Goal: Task Accomplishment & Management: Use online tool/utility

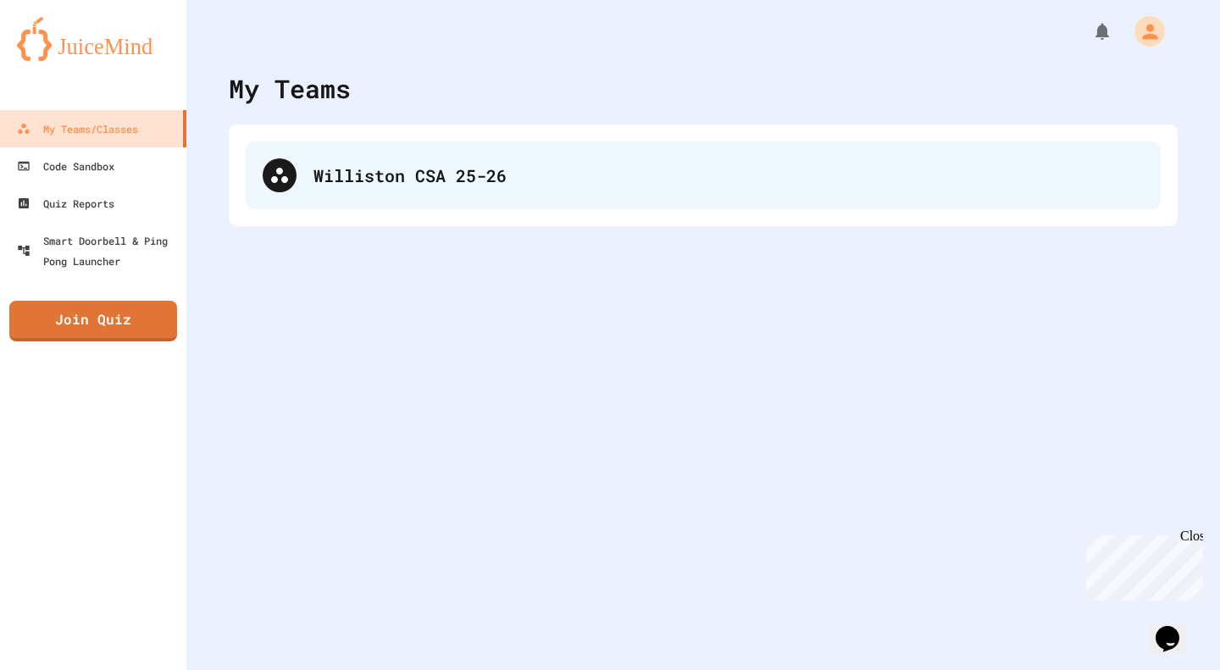
click at [414, 186] on div "Williston CSA 25-26" at bounding box center [728, 175] width 830 height 25
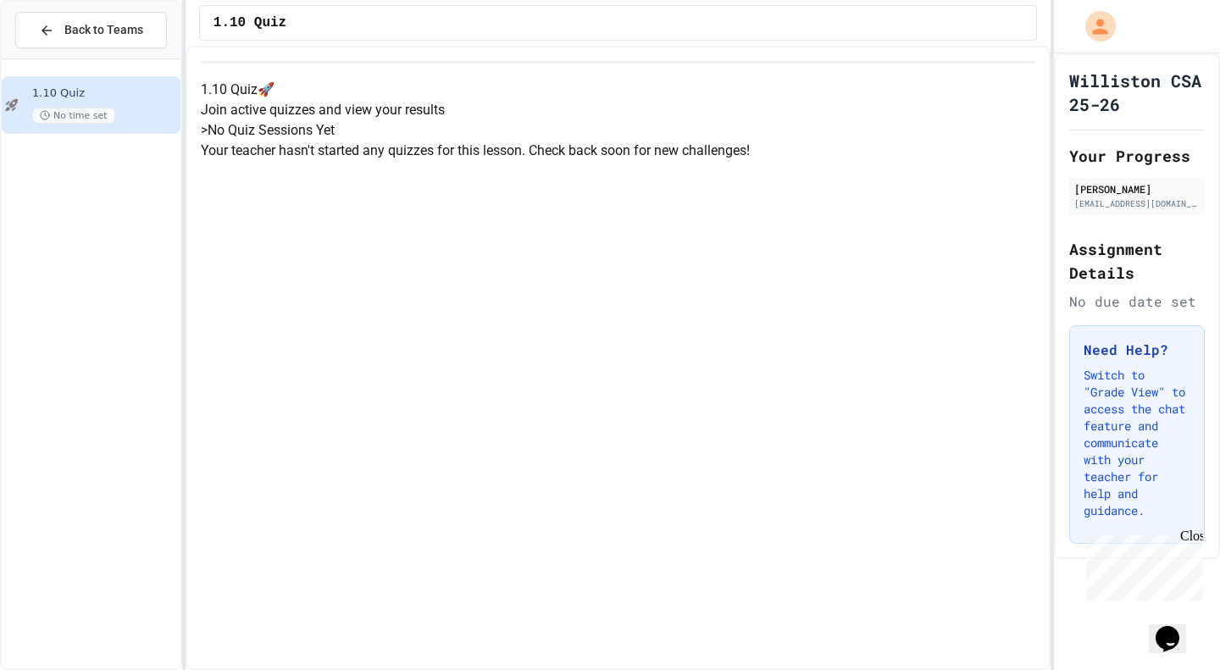
click at [88, 95] on span "1.10 Quiz" at bounding box center [104, 93] width 145 height 14
click at [129, 32] on span "Back to Teams" at bounding box center [103, 30] width 79 height 18
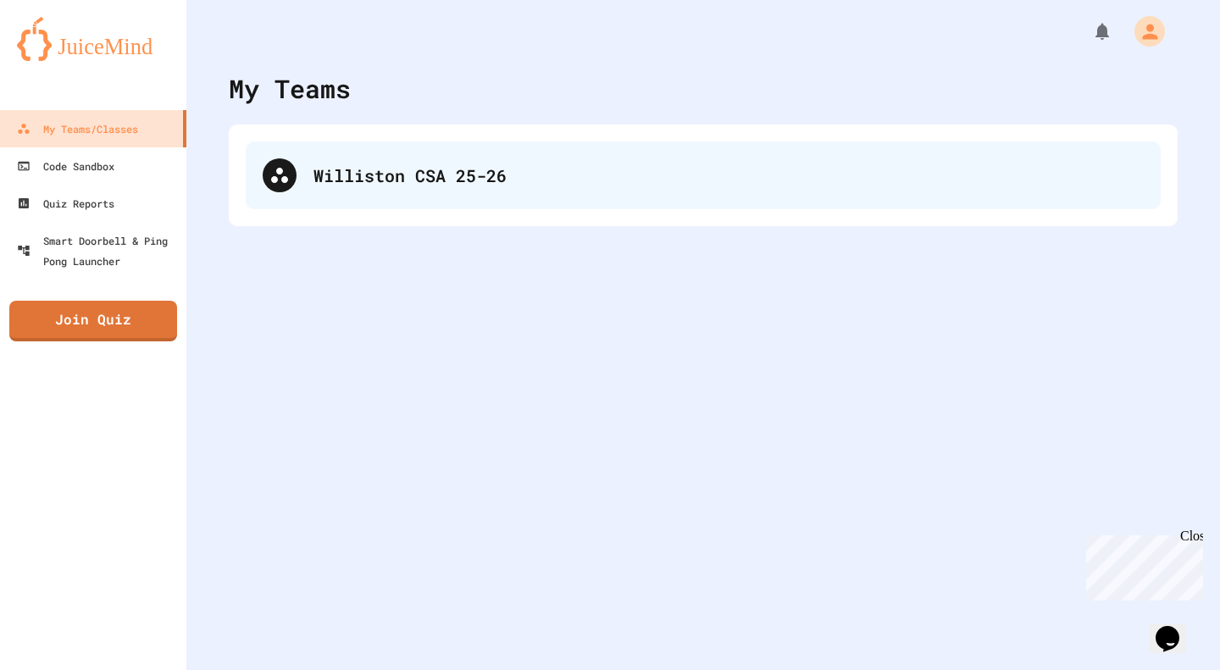
click at [313, 203] on div "Williston CSA 25-26" at bounding box center [703, 175] width 915 height 68
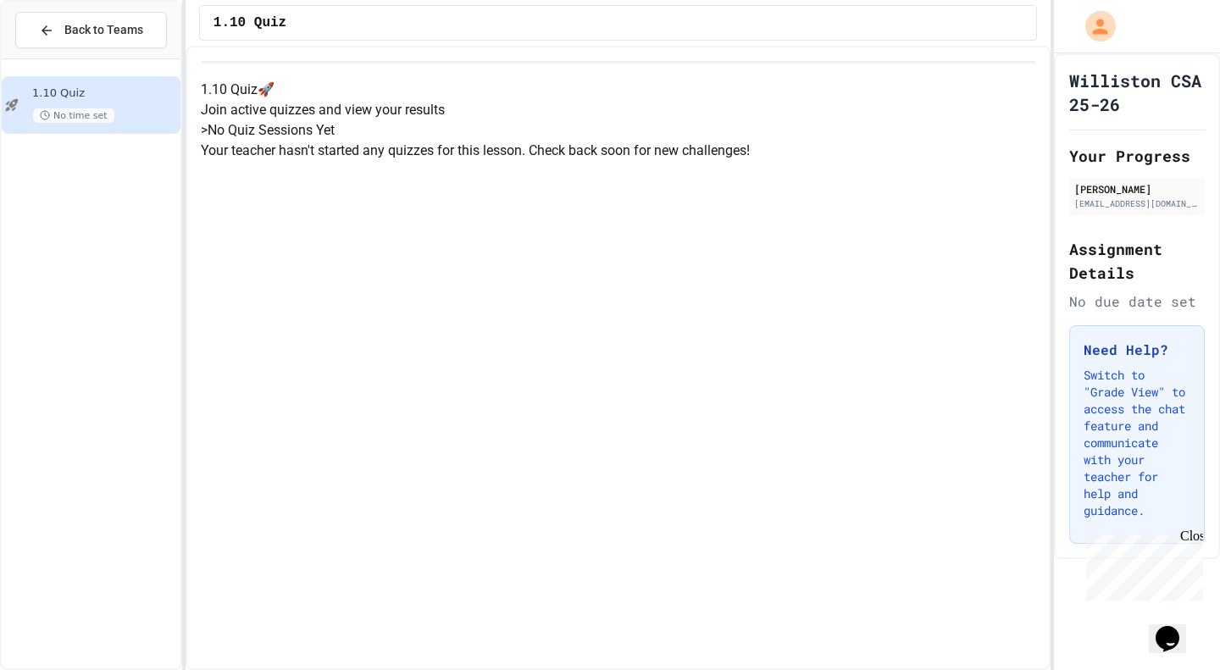
scroll to position [36, 0]
click at [496, 161] on p "Your teacher hasn't started any quizzes for this lesson. Check back soon for ne…" at bounding box center [618, 151] width 834 height 20
click at [147, 30] on button "Back to Teams" at bounding box center [91, 30] width 152 height 36
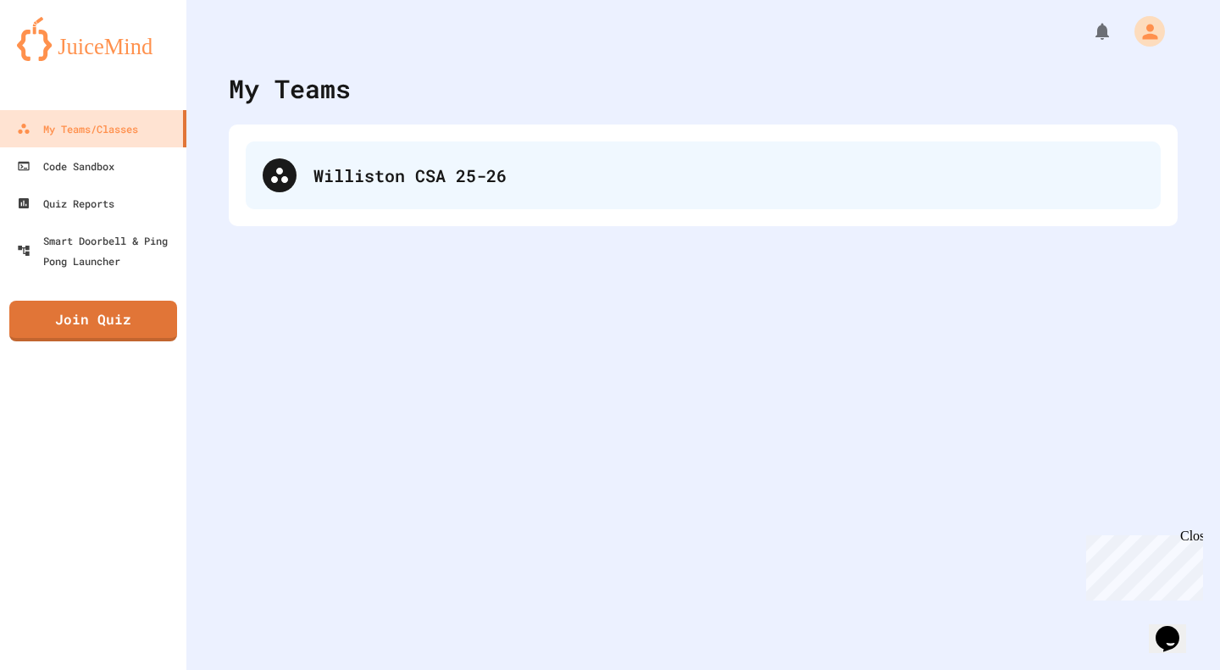
click at [316, 167] on div "Williston CSA 25-26" at bounding box center [728, 175] width 830 height 25
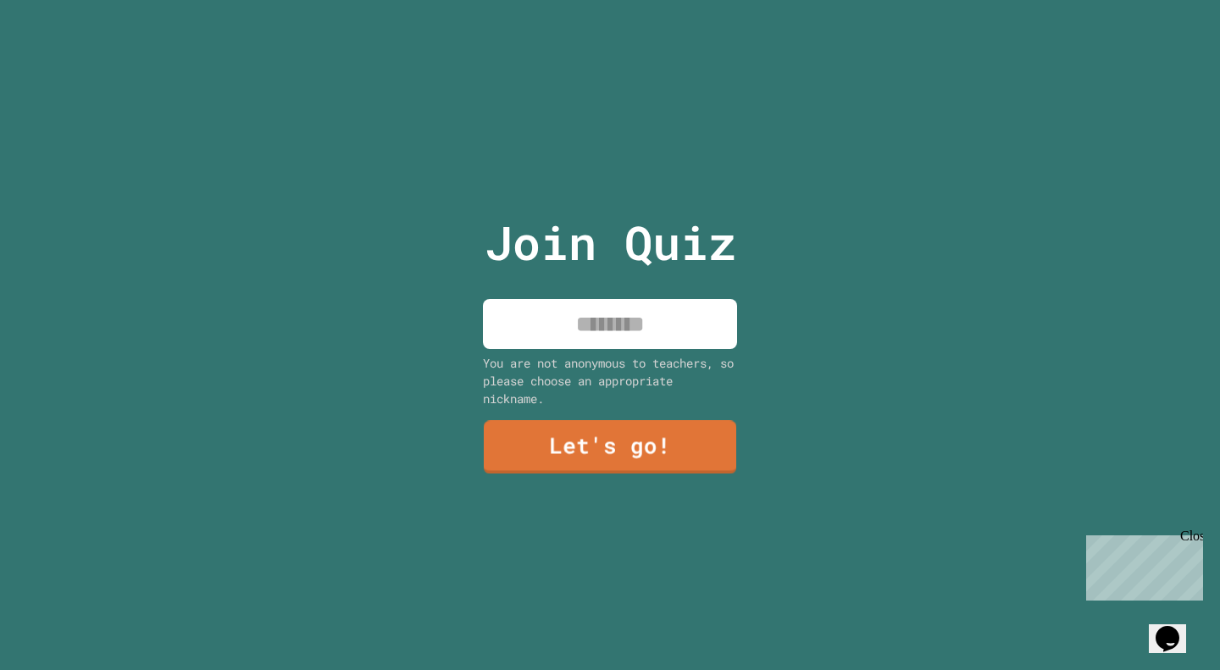
click at [641, 306] on input at bounding box center [610, 324] width 254 height 50
type input "******"
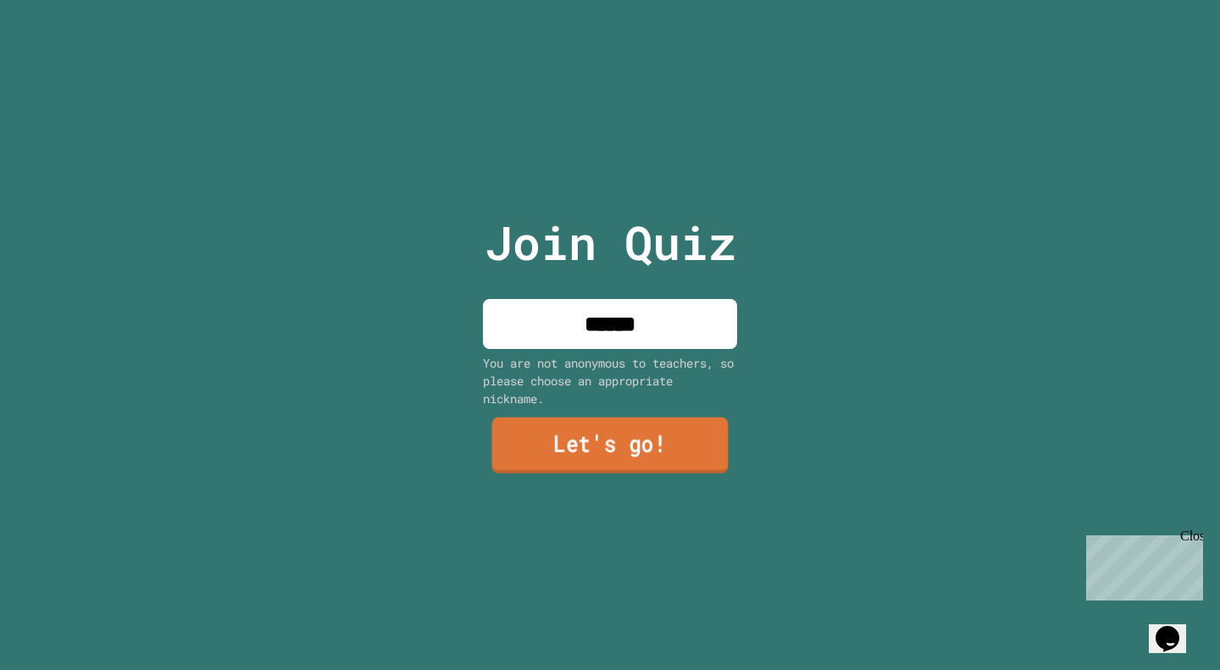
click at [616, 465] on link "Let's go!" at bounding box center [610, 446] width 236 height 56
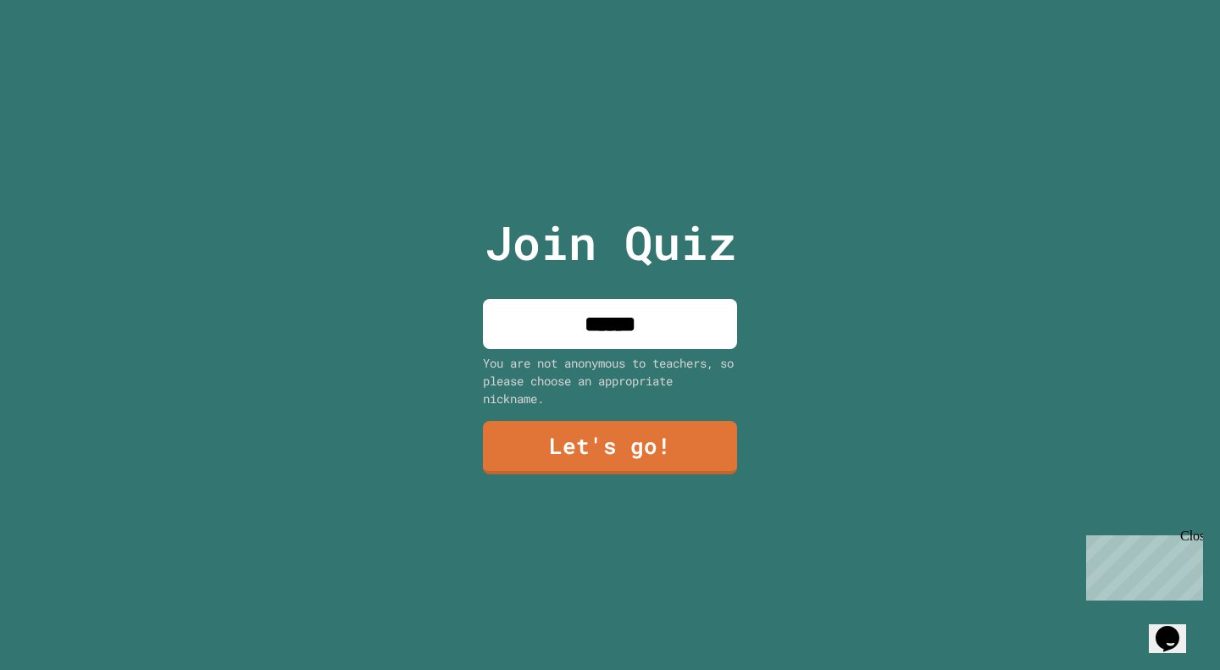
click at [610, 0] on div at bounding box center [610, 0] width 0 height 0
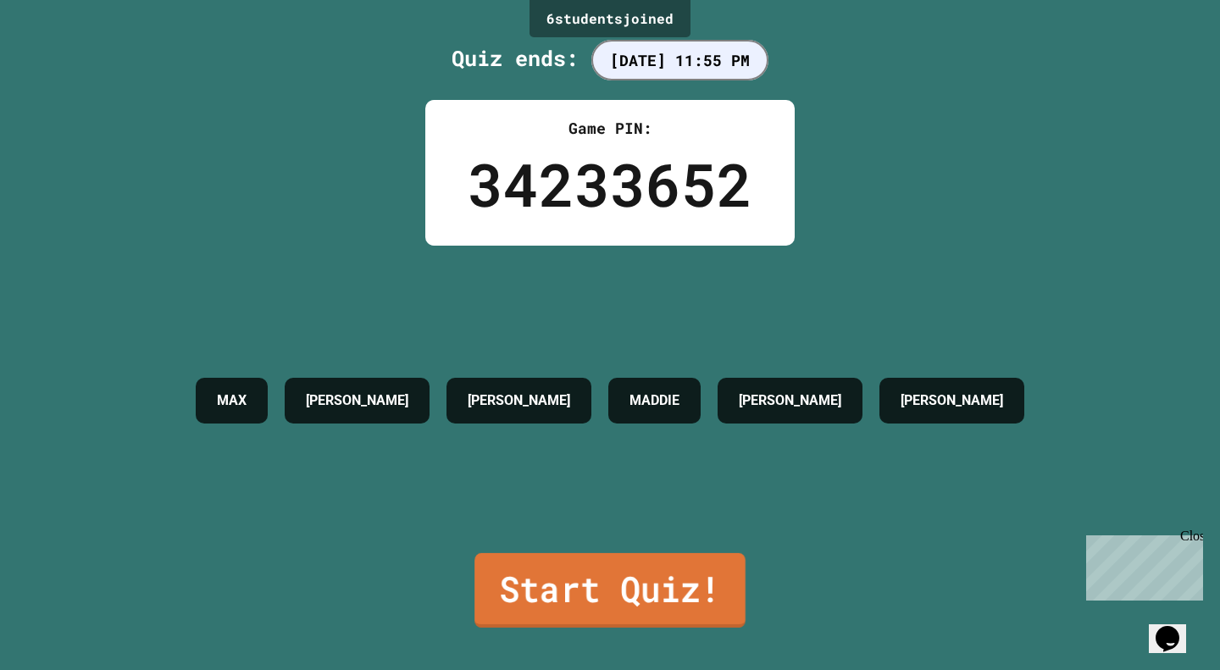
click at [537, 559] on link "Start Quiz!" at bounding box center [609, 590] width 271 height 75
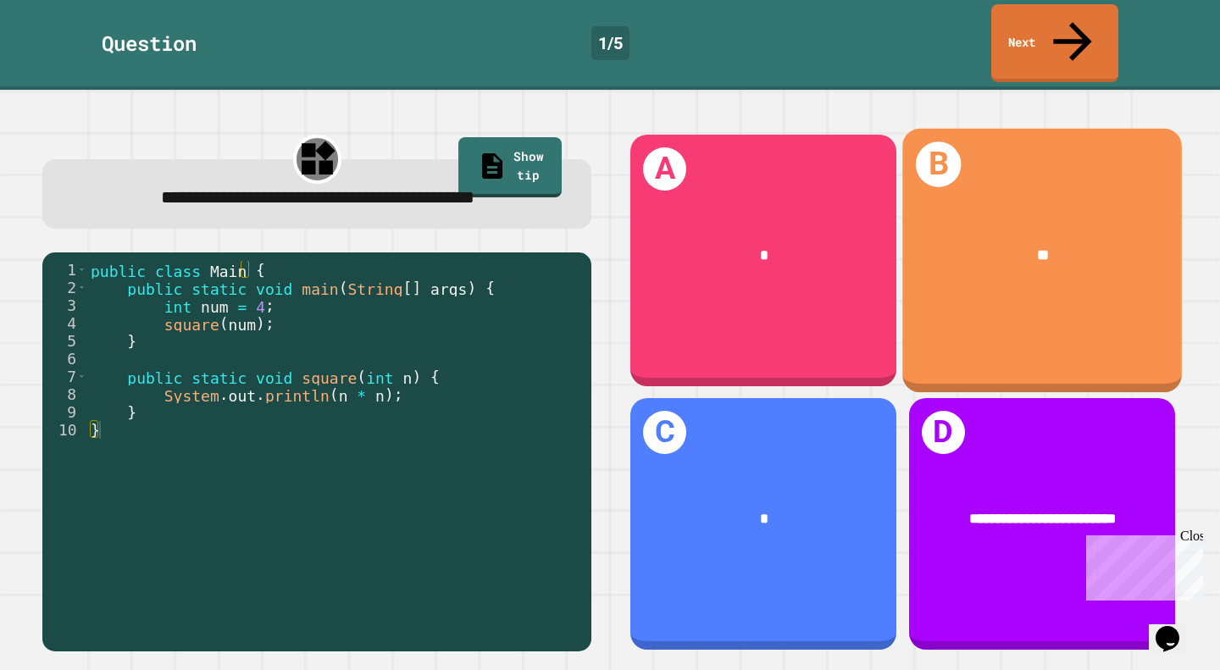
click at [982, 263] on div "B **" at bounding box center [1041, 260] width 279 height 263
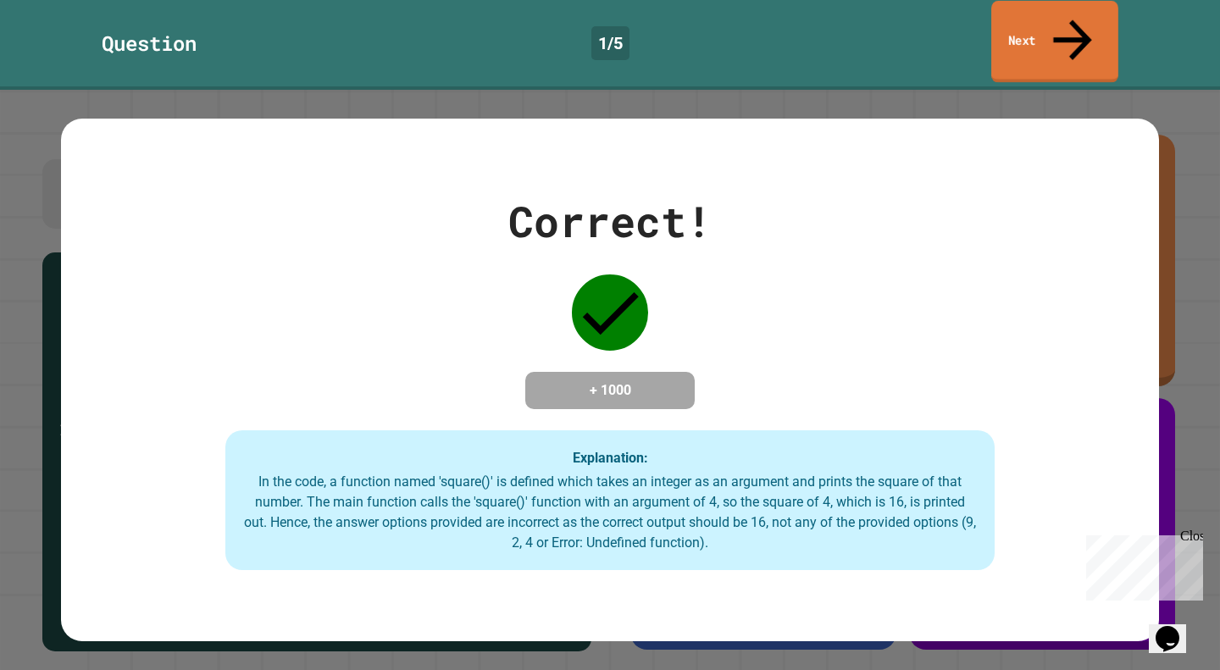
click at [1075, 28] on icon at bounding box center [1072, 39] width 58 height 60
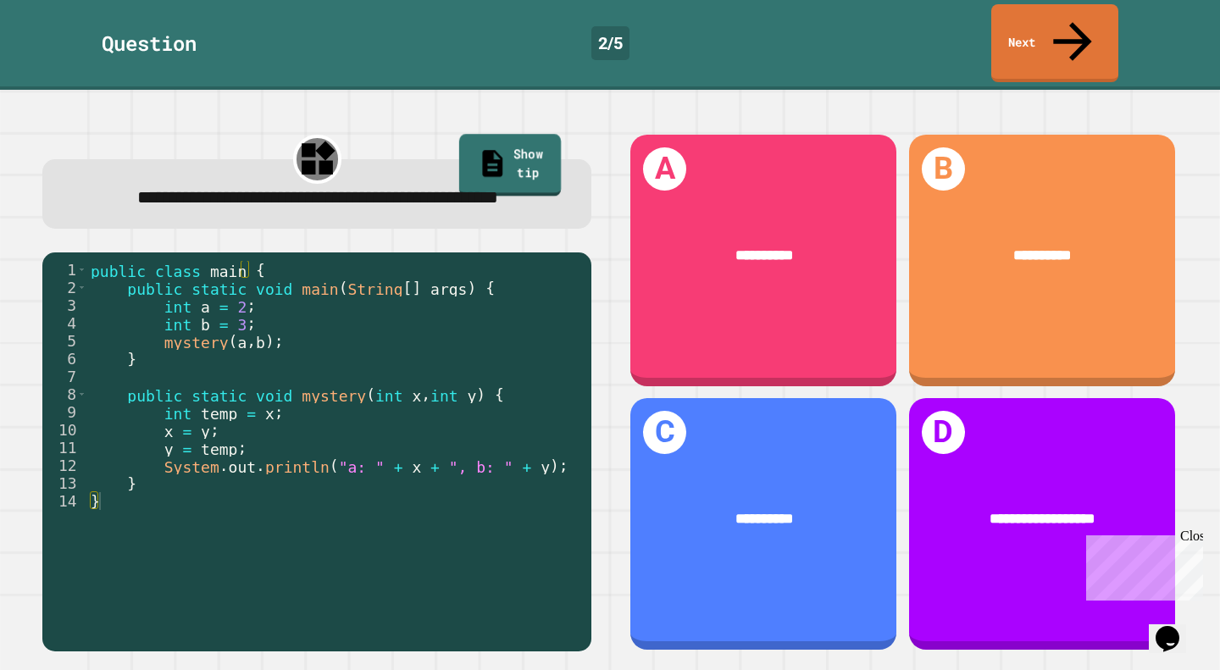
click at [473, 135] on link "Show tip" at bounding box center [510, 166] width 102 height 63
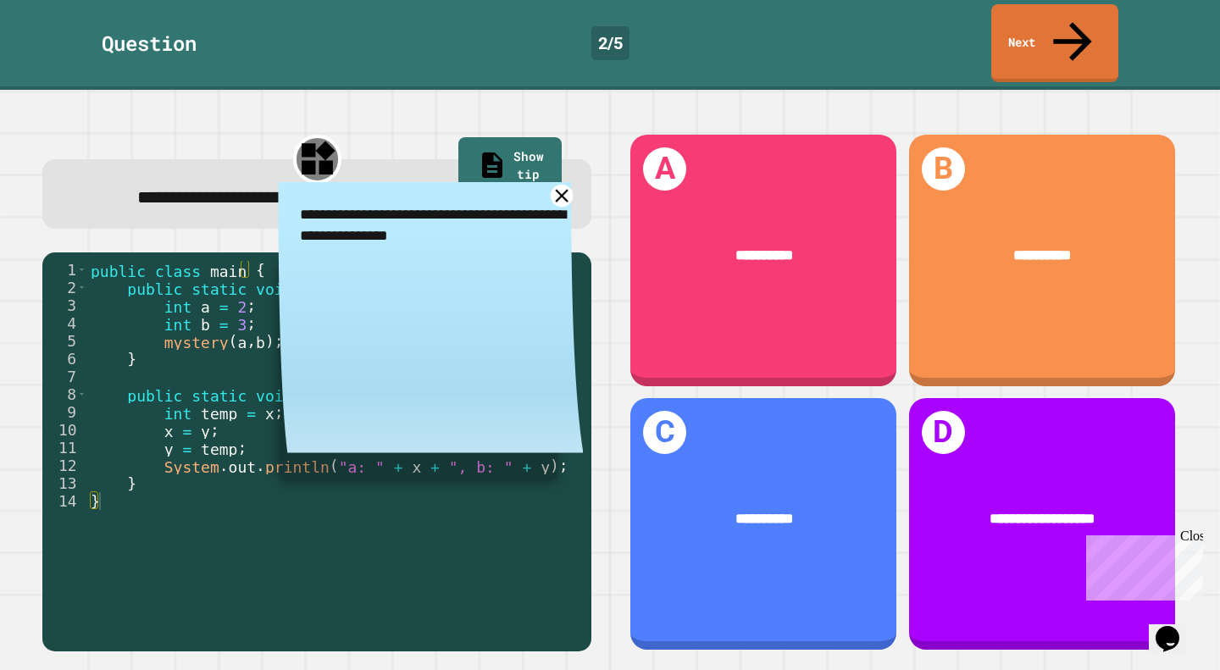
click at [551, 188] on icon at bounding box center [562, 195] width 22 height 22
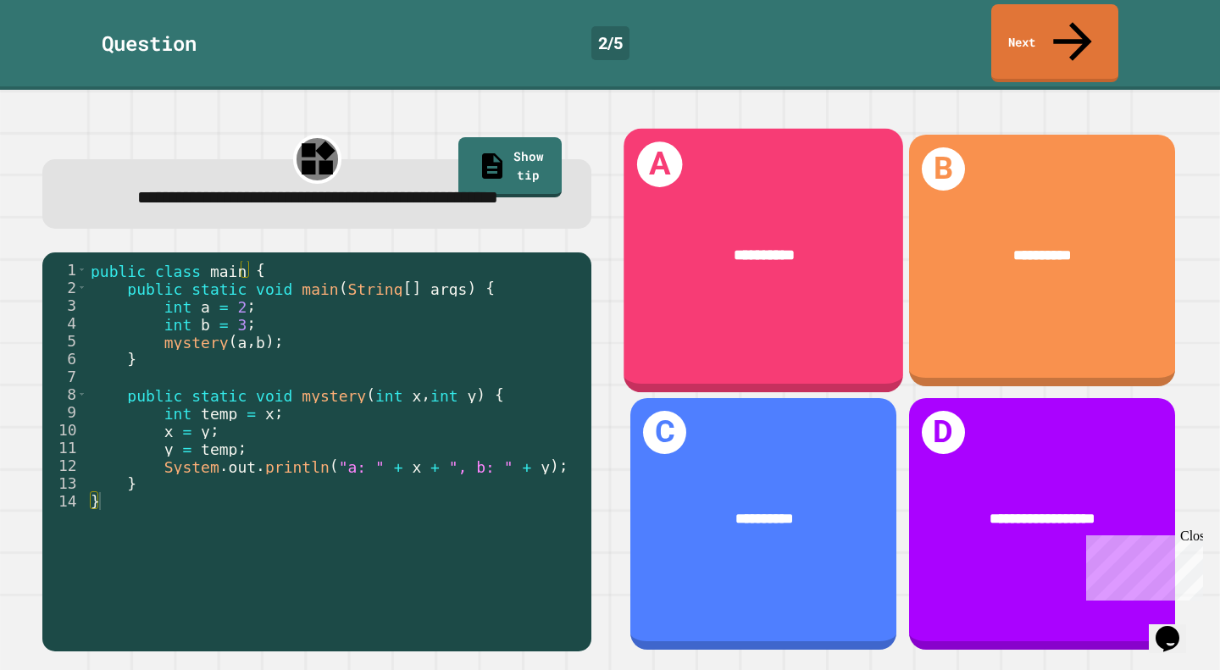
click at [712, 213] on div "**********" at bounding box center [763, 255] width 279 height 84
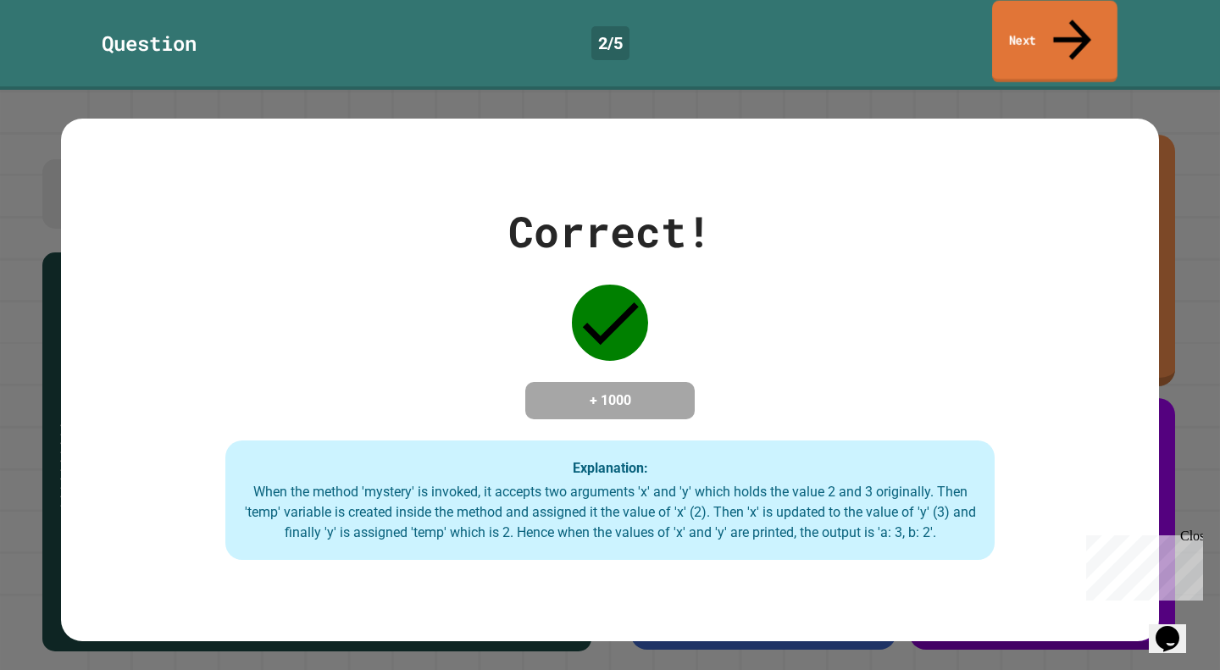
click at [1031, 29] on link "Next" at bounding box center [1054, 42] width 125 height 82
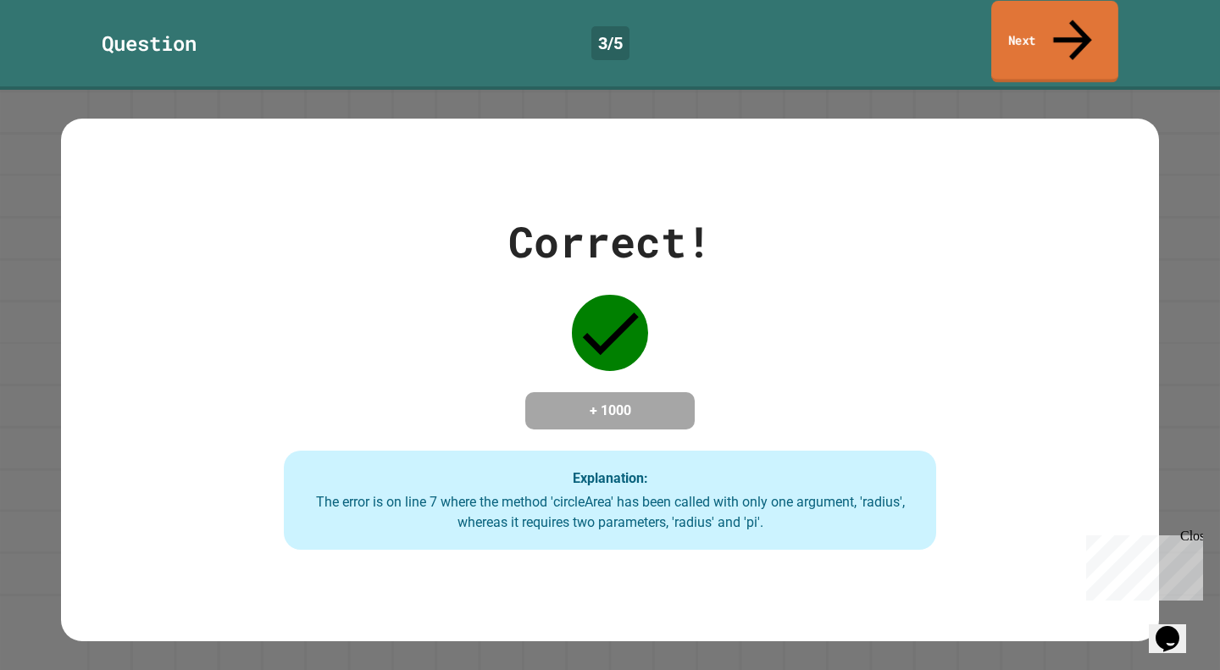
click at [1046, 15] on link "Next" at bounding box center [1054, 42] width 127 height 82
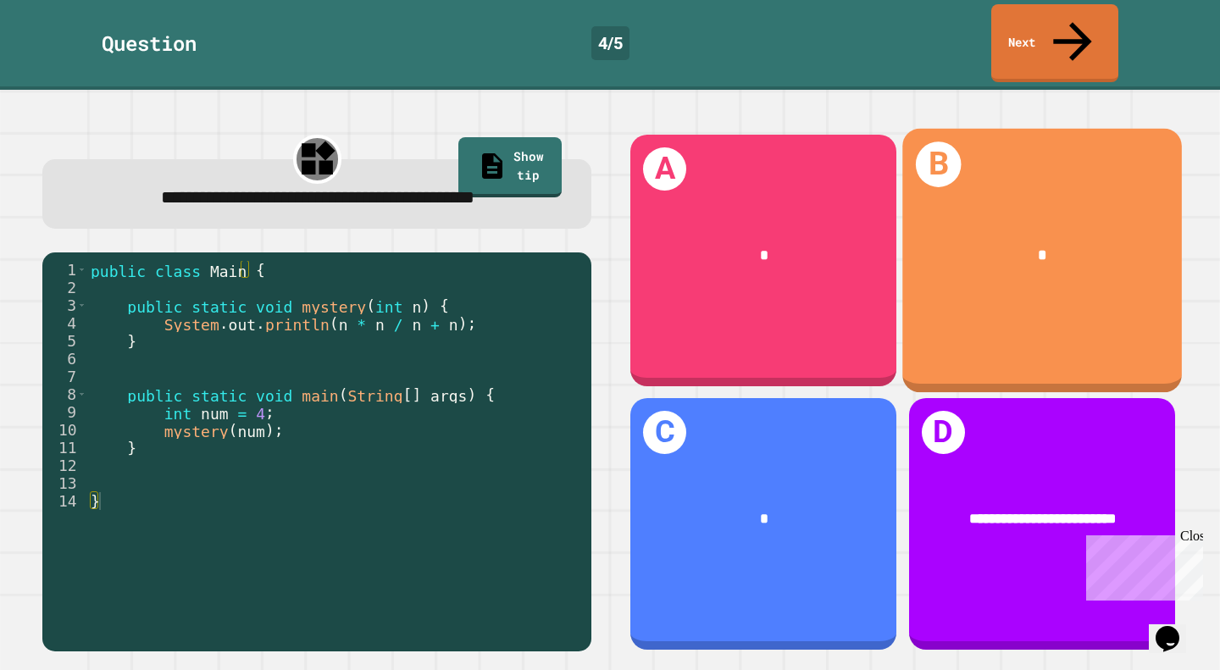
click at [1065, 149] on div "B *" at bounding box center [1041, 260] width 279 height 263
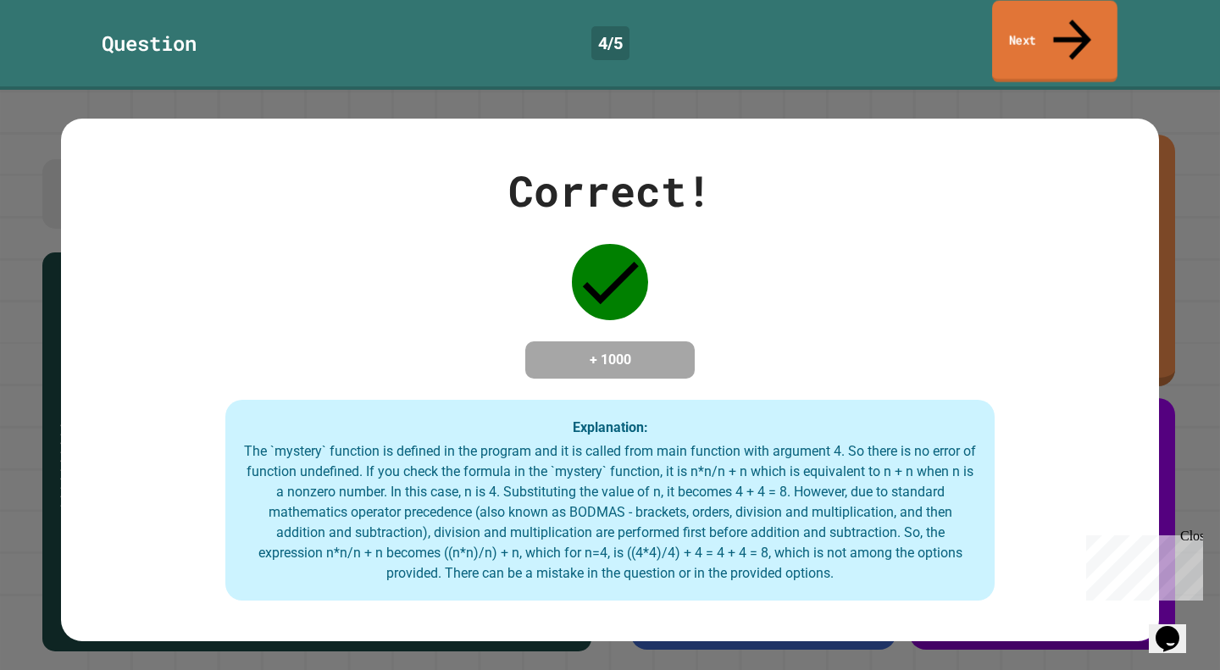
click at [1051, 22] on link "Next" at bounding box center [1054, 42] width 125 height 82
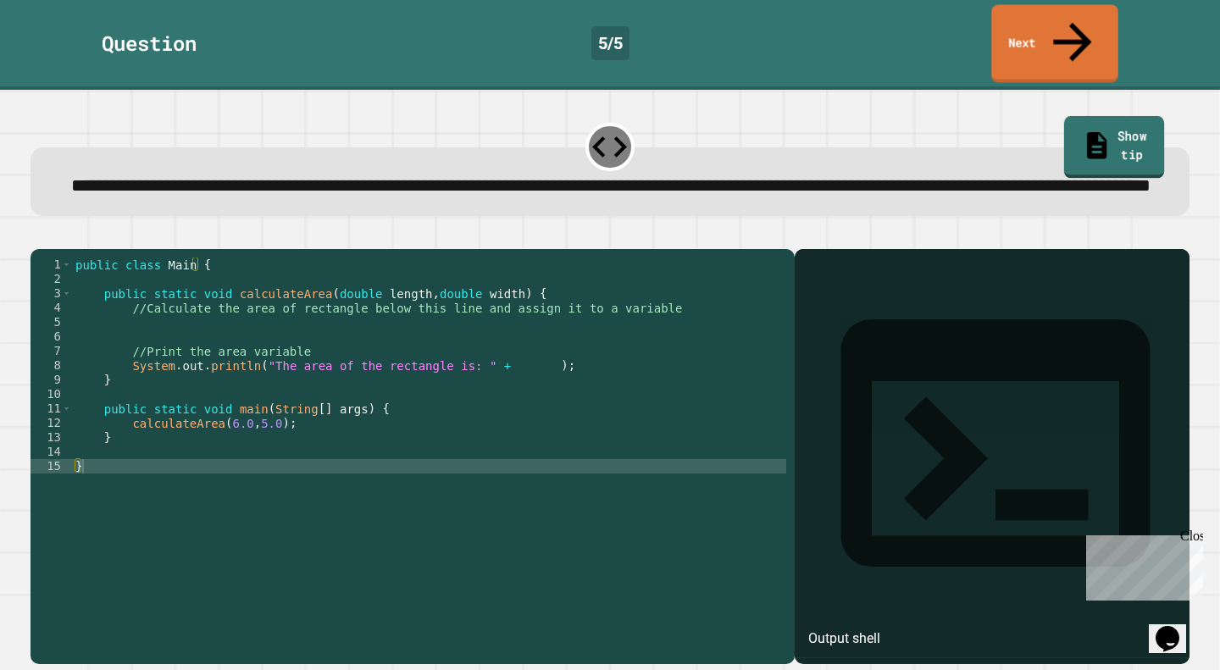
click at [1099, 116] on link "Show tip" at bounding box center [1114, 147] width 101 height 63
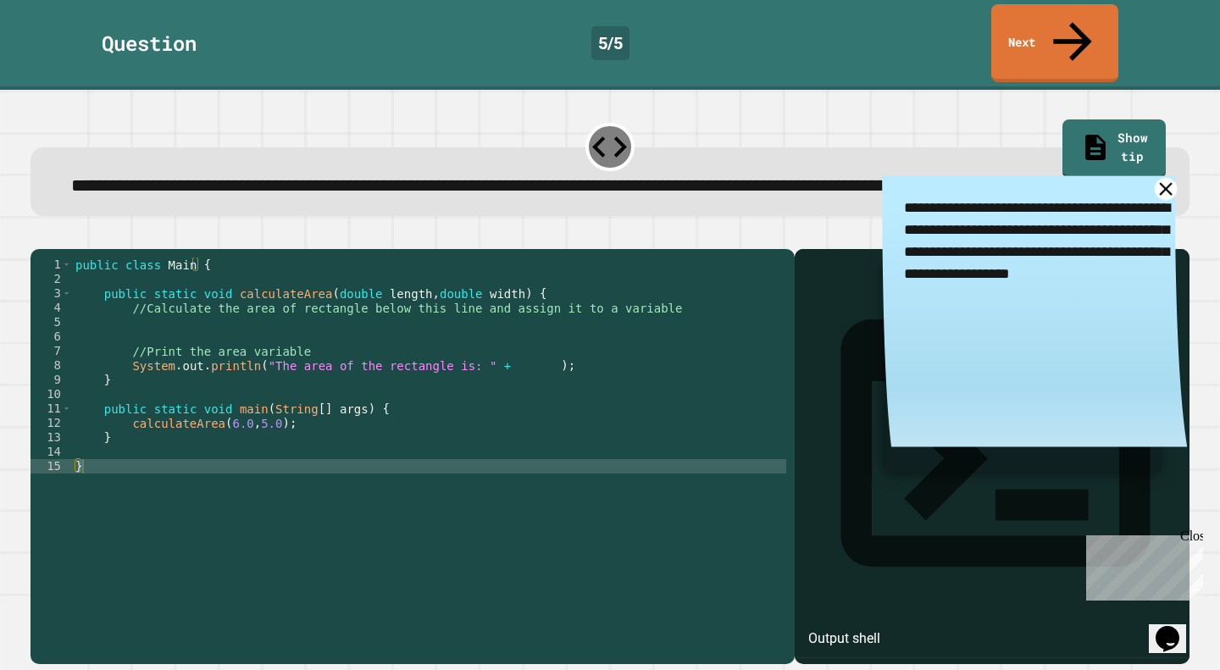
click at [1154, 180] on icon at bounding box center [1165, 189] width 22 height 22
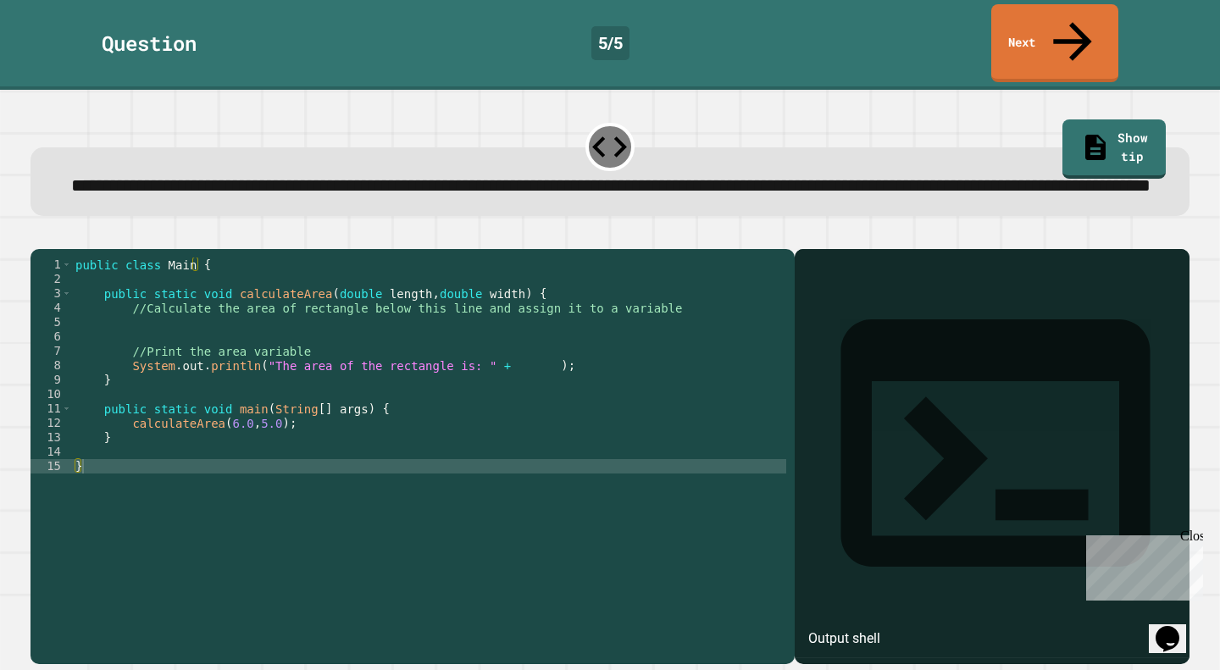
click at [327, 329] on div "public class Main { public static void calculateArea ( double length , double w…" at bounding box center [429, 444] width 714 height 374
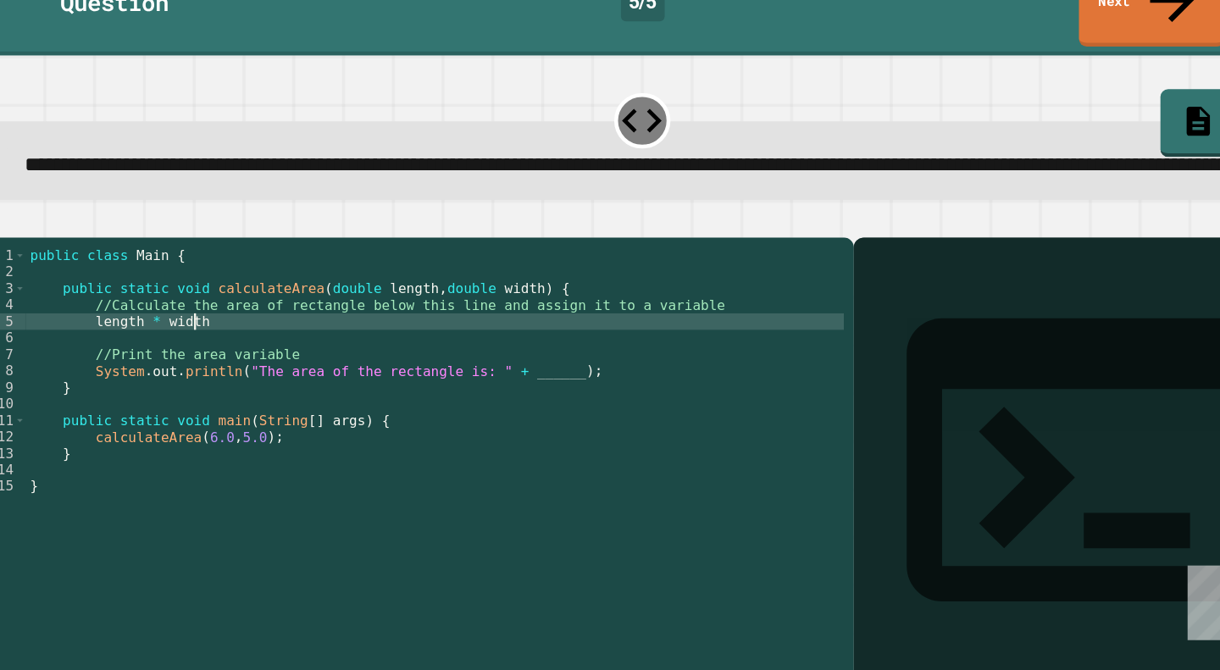
click at [130, 338] on div "public class Main { public static void calculateArea ( double length , double w…" at bounding box center [429, 444] width 714 height 374
click at [295, 335] on div "public class Main { public static void calculateArea ( double length , double w…" at bounding box center [429, 444] width 714 height 374
click at [147, 338] on div "public class Main { public static void calculateArea ( double length , double w…" at bounding box center [429, 444] width 714 height 374
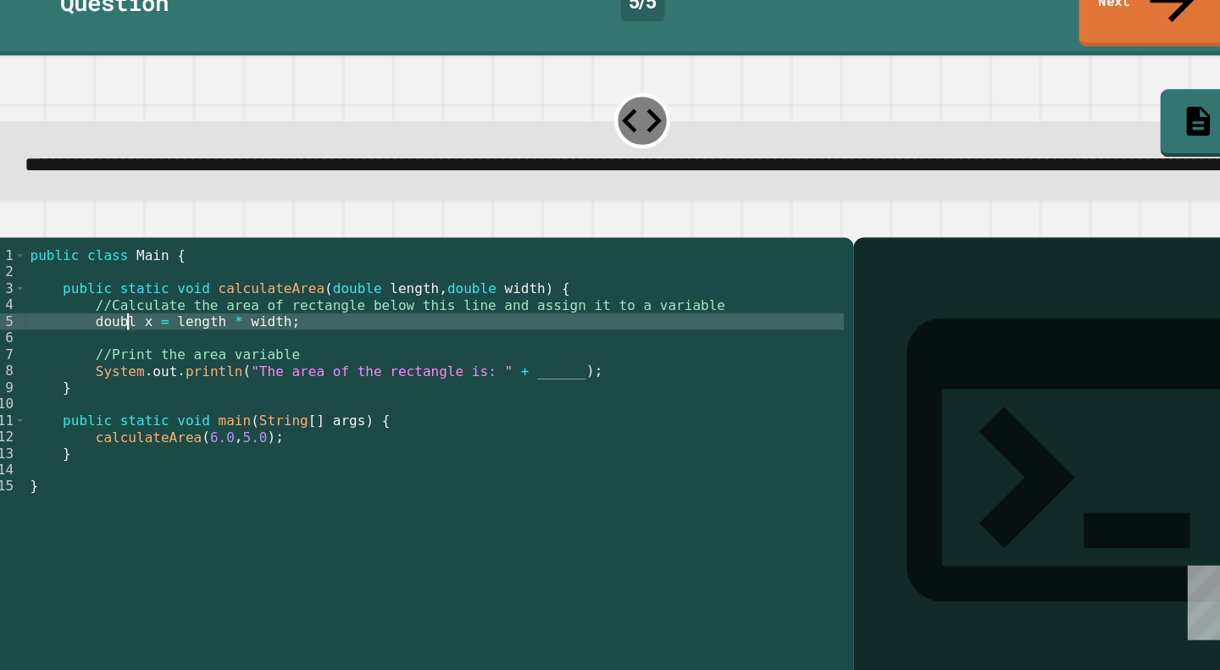
scroll to position [0, 6]
click at [178, 341] on div "public class Main { public static void calculateArea ( double length , double w…" at bounding box center [429, 444] width 714 height 374
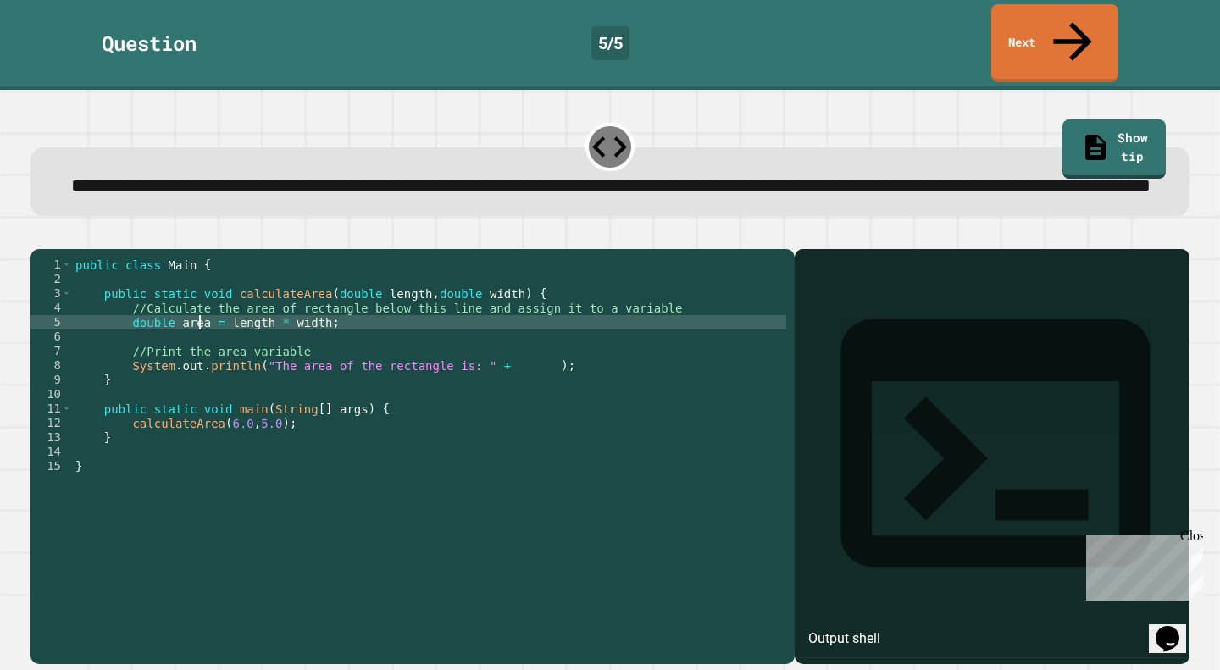
scroll to position [0, 8]
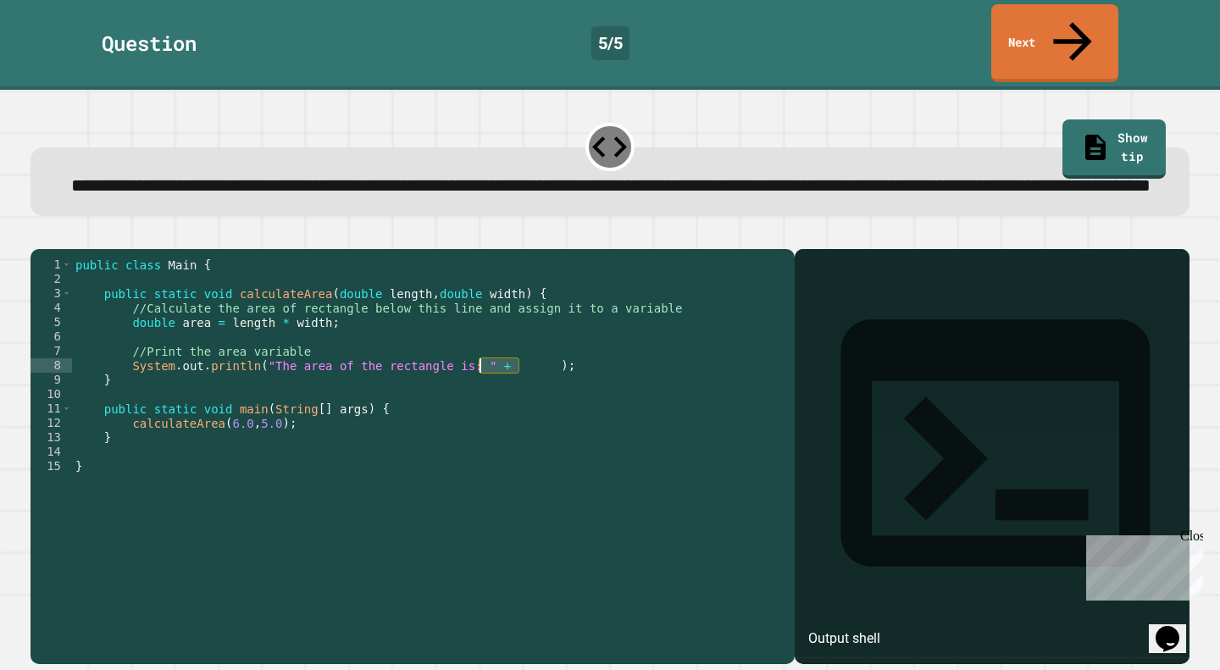
drag, startPoint x: 517, startPoint y: 383, endPoint x: 479, endPoint y: 385, distance: 38.2
click at [479, 385] on div "public class Main { public static void calculateArea ( double length , double w…" at bounding box center [429, 444] width 714 height 374
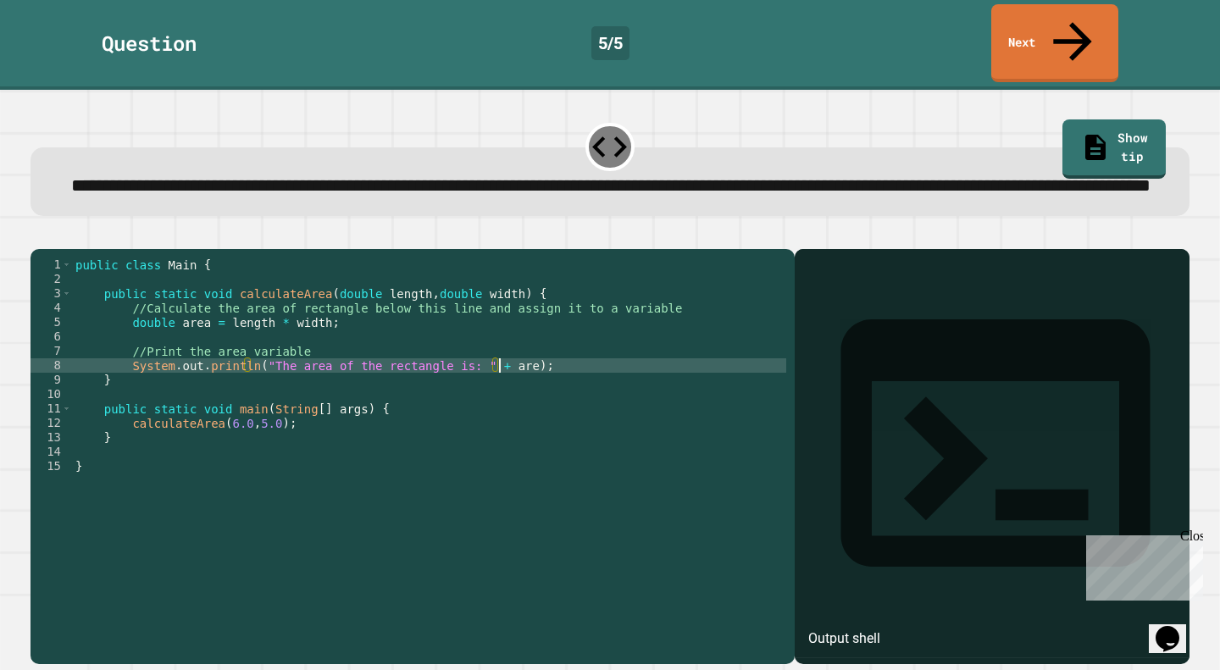
scroll to position [0, 30]
type textarea "**********"
click at [39, 235] on icon "button" at bounding box center [39, 235] width 0 height 0
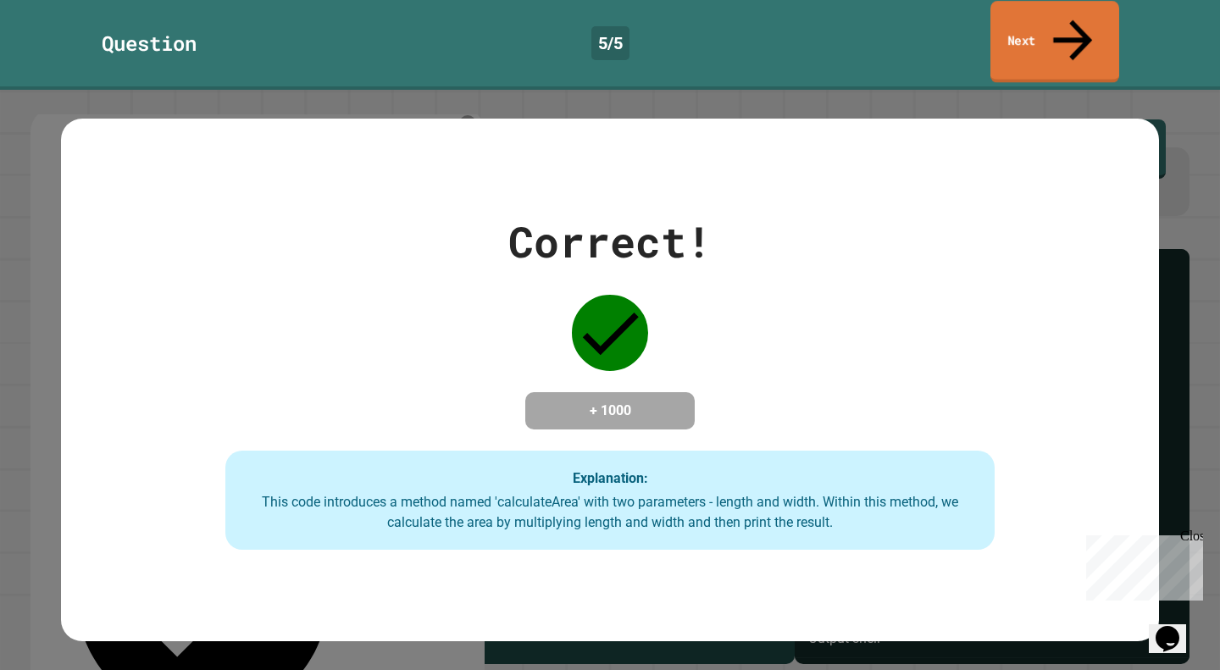
click at [1036, 26] on link "Next" at bounding box center [1054, 42] width 129 height 82
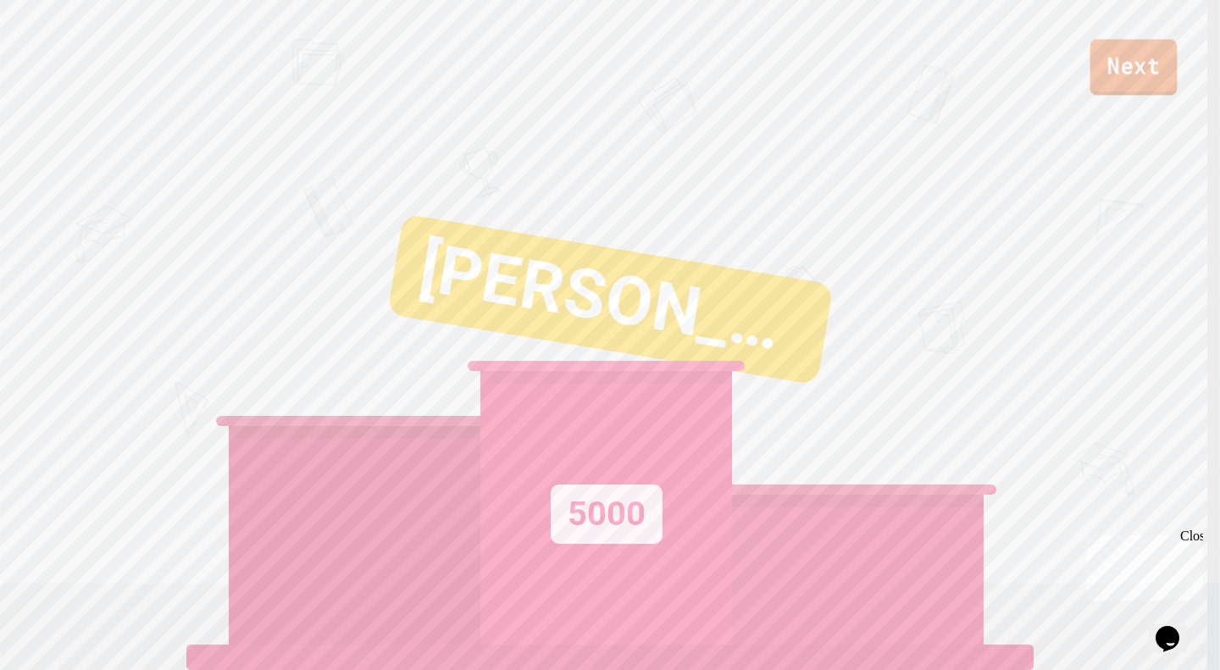
click at [1119, 63] on link "Next" at bounding box center [1133, 67] width 87 height 56
